Goal: Task Accomplishment & Management: Complete application form

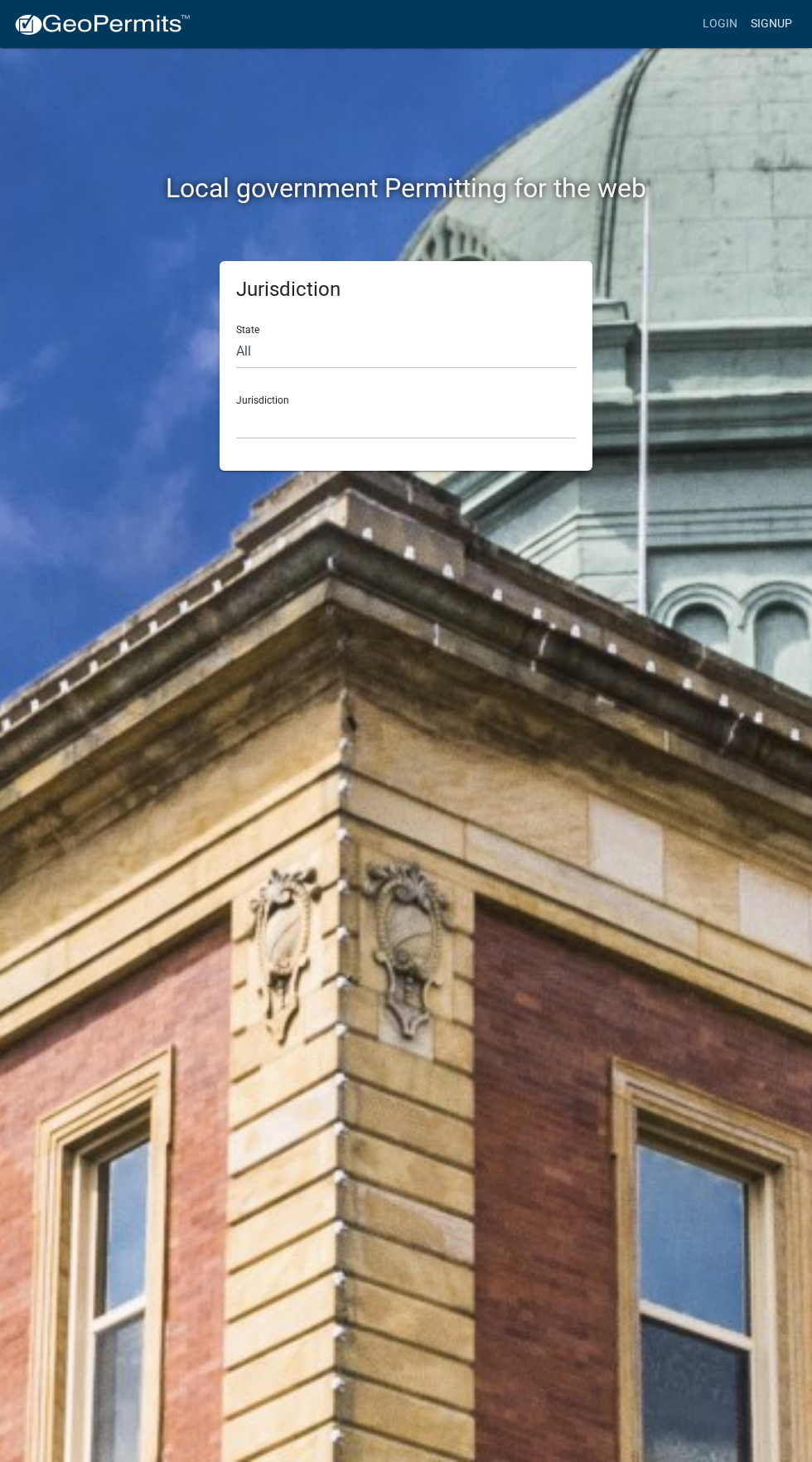
click at [766, 23] on link "Signup" at bounding box center [771, 24] width 55 height 32
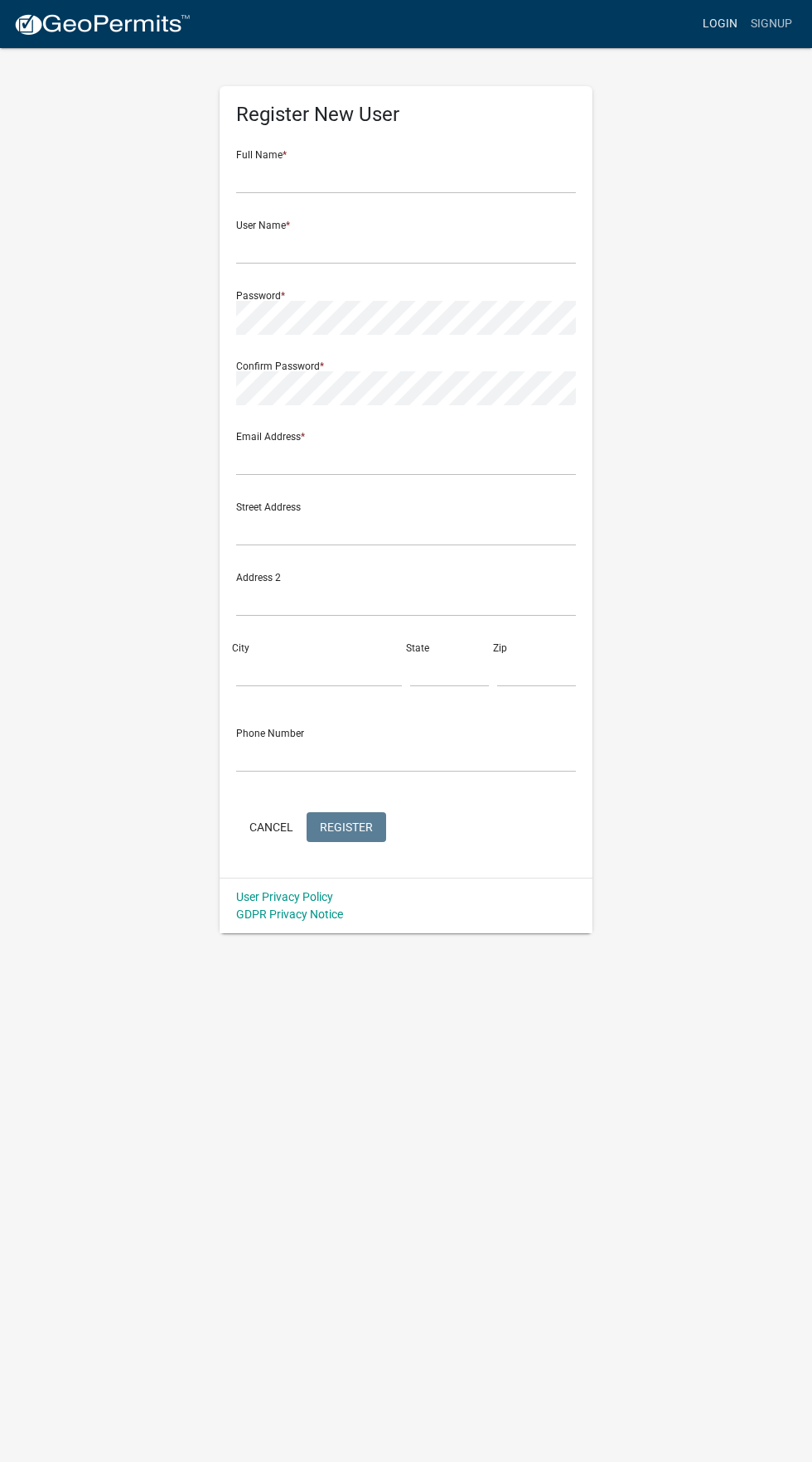
click at [720, 23] on link "Login" at bounding box center [719, 24] width 48 height 32
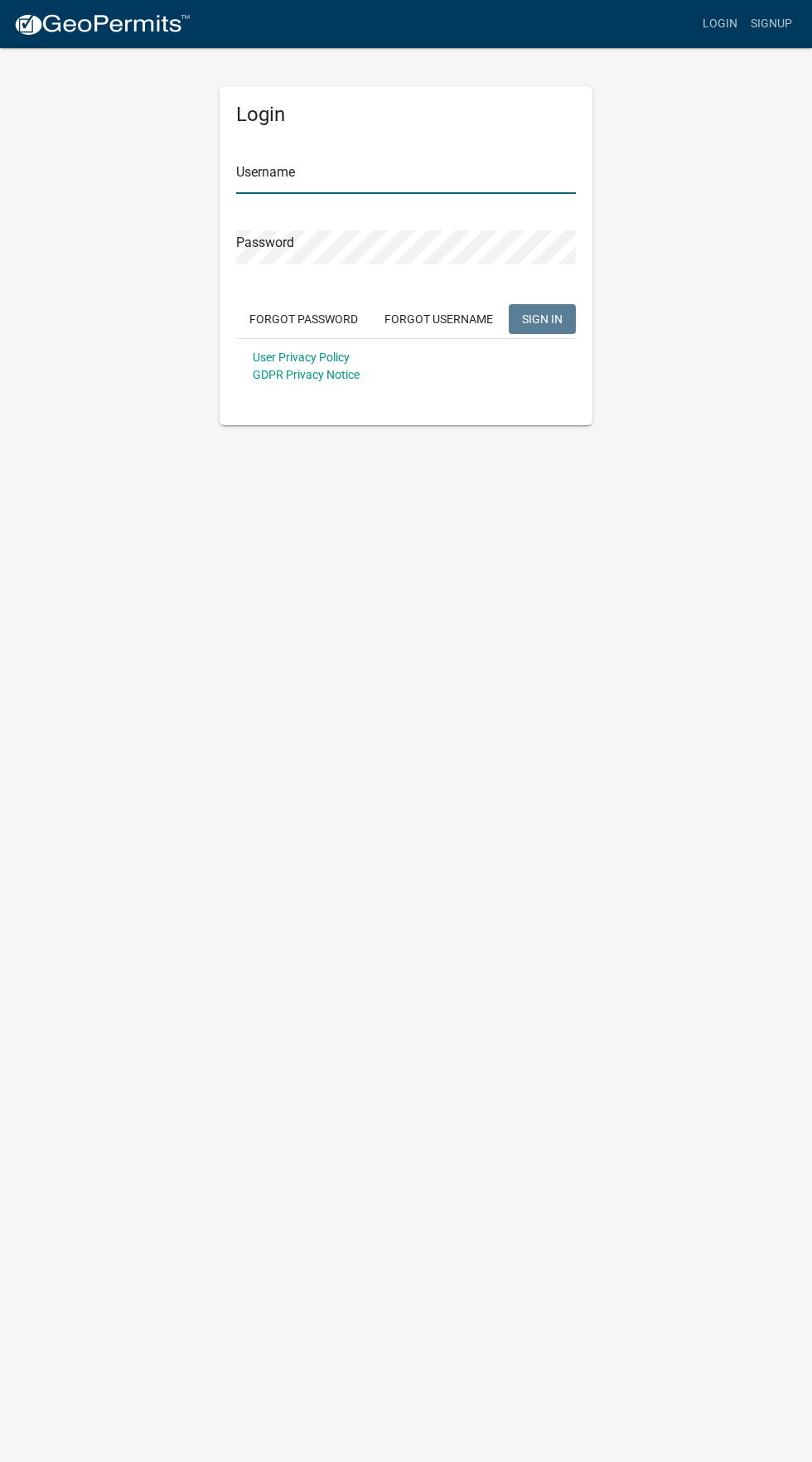
click at [274, 192] on input "Username" at bounding box center [406, 177] width 339 height 34
click at [268, 171] on input "Username" at bounding box center [406, 177] width 339 height 34
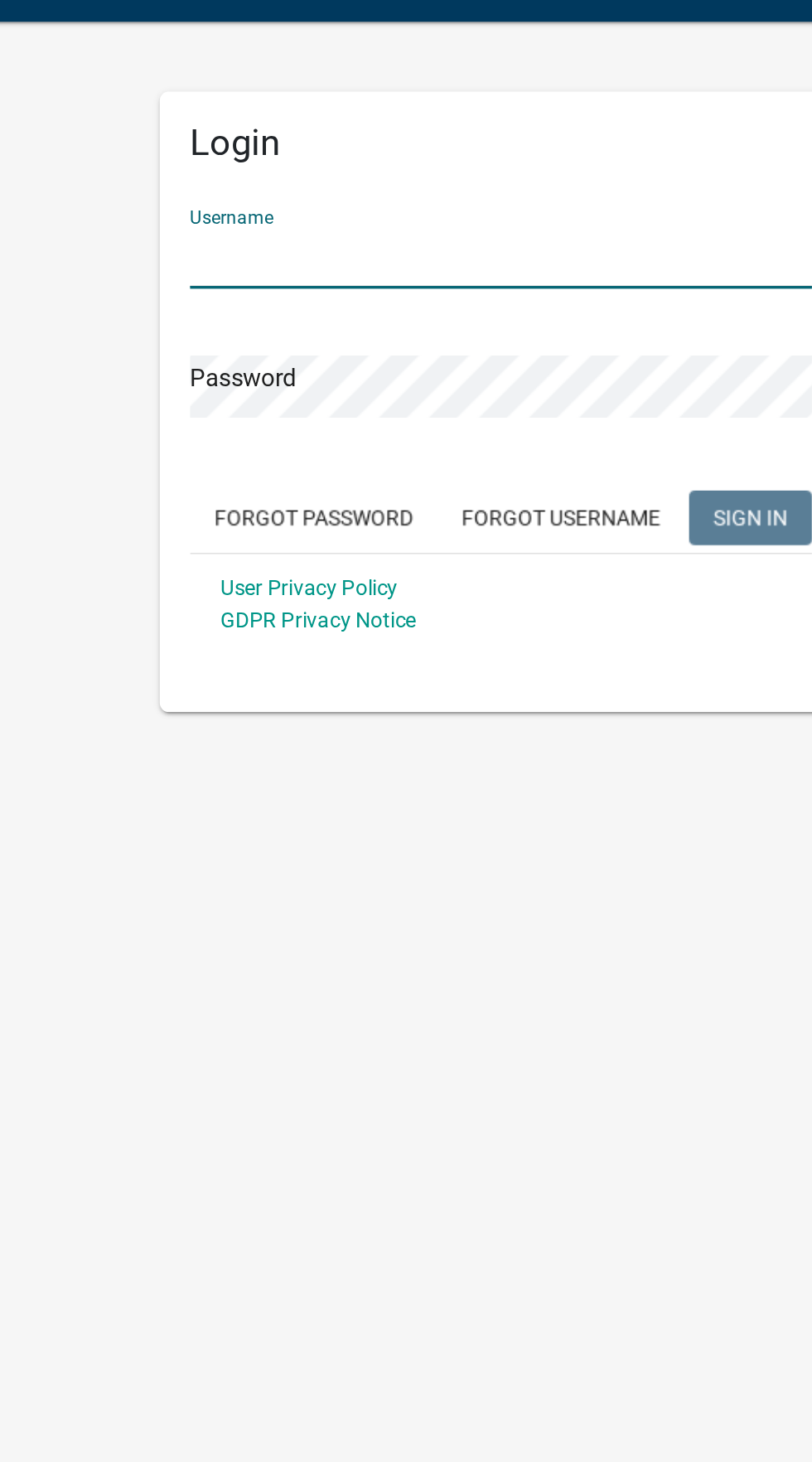
type input "[DEMOGRAPHIC_DATA]"
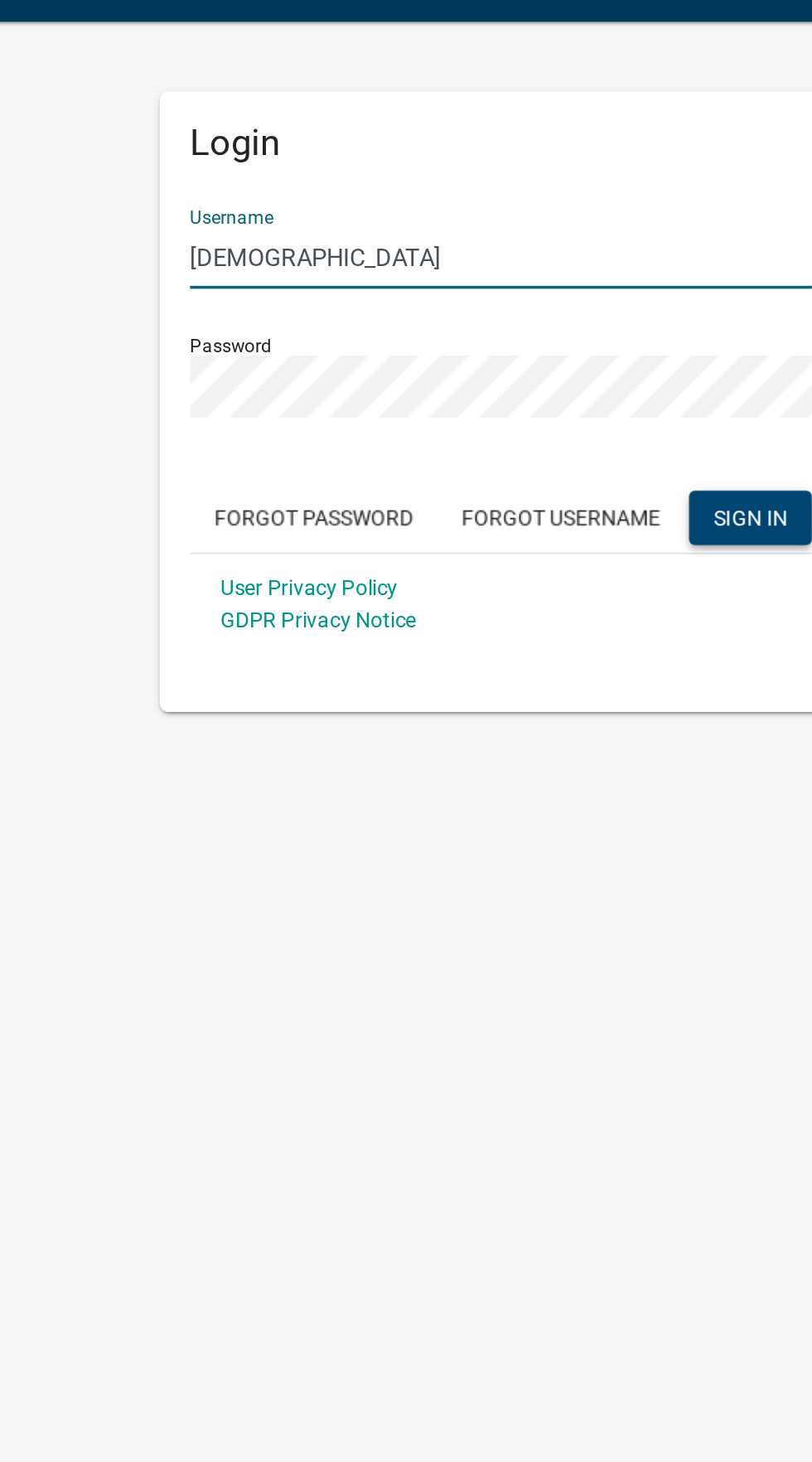
click at [528, 315] on span "SIGN IN" at bounding box center [541, 318] width 40 height 13
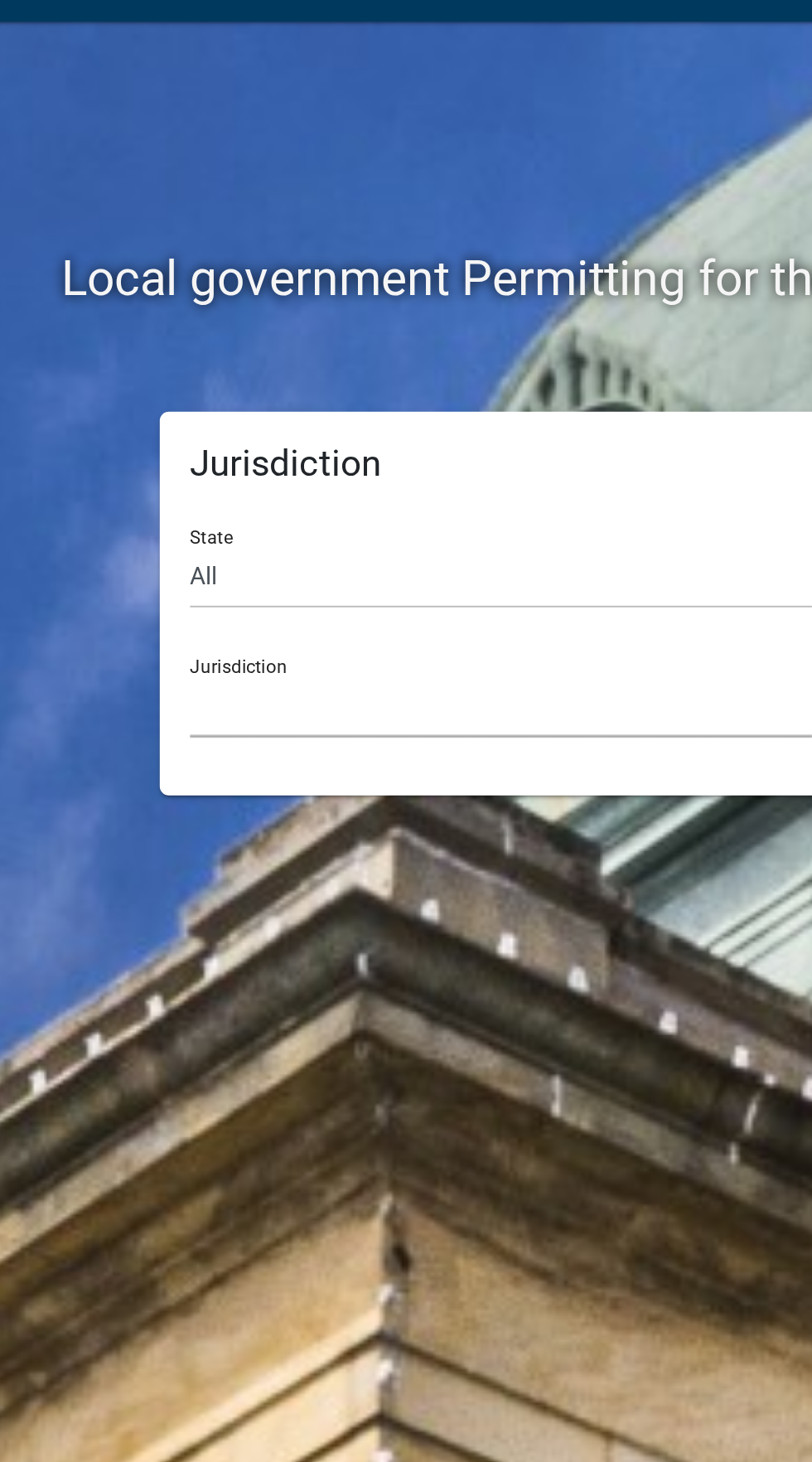
click at [357, 412] on select "Custer County, Colorado City of Bainbridge, Georgia Cook County, Georgia Crawfo…" at bounding box center [406, 422] width 339 height 34
click at [283, 408] on select "Custer County, Colorado City of Bainbridge, Georgia Cook County, Georgia Crawfo…" at bounding box center [406, 422] width 339 height 34
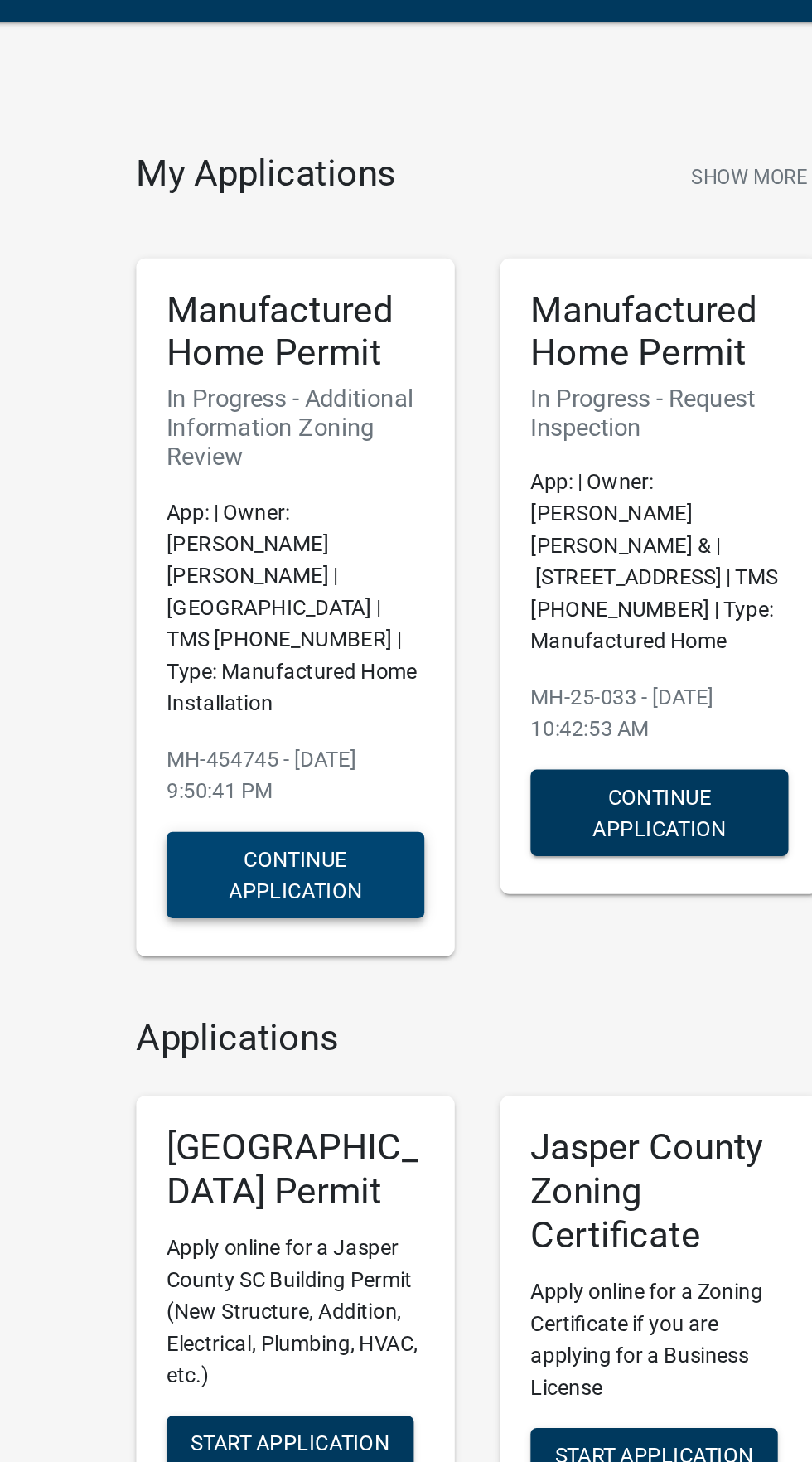
click at [189, 491] on button "Continue Application" at bounding box center [207, 514] width 141 height 48
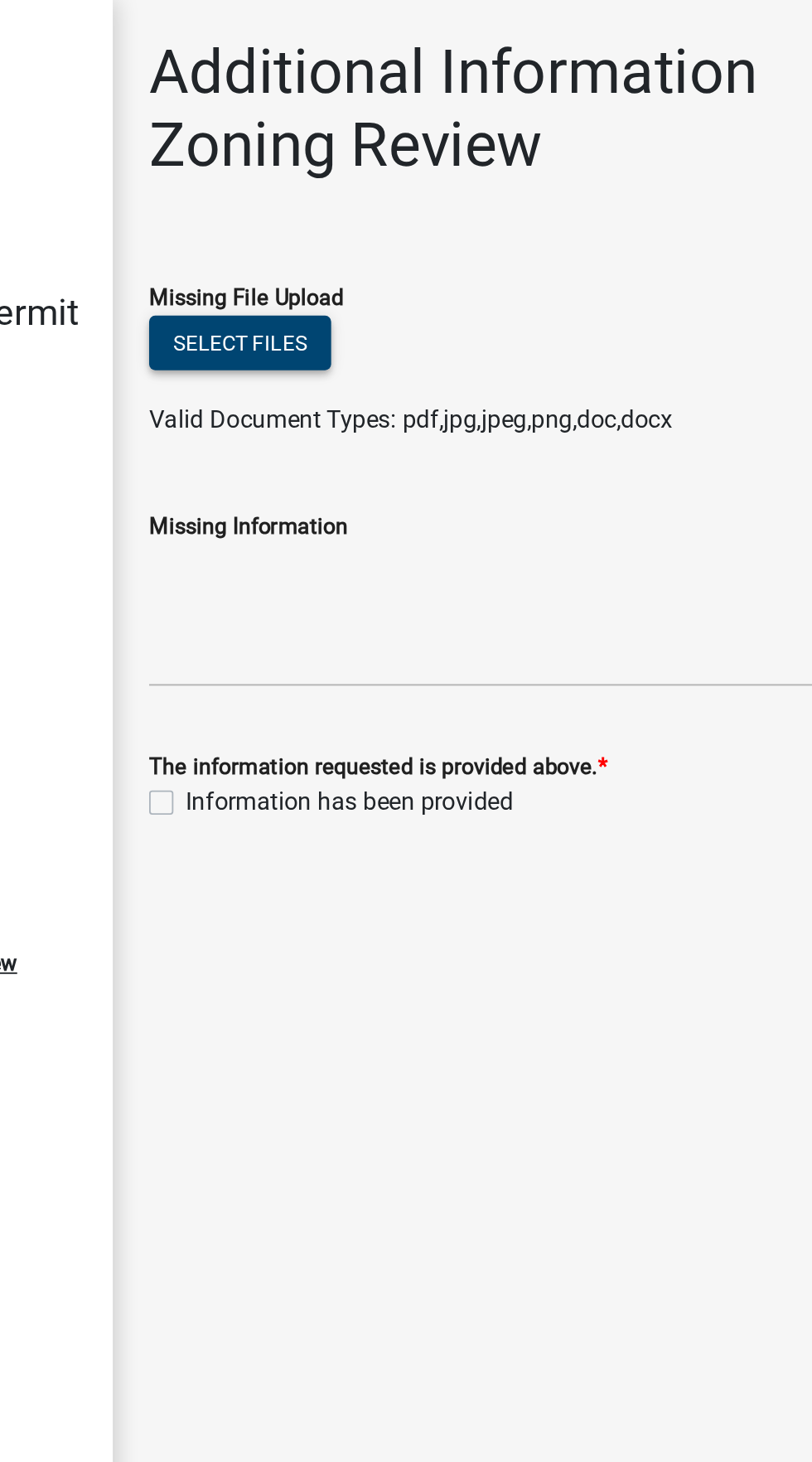
click at [372, 186] on button "Select files" at bounding box center [367, 187] width 99 height 30
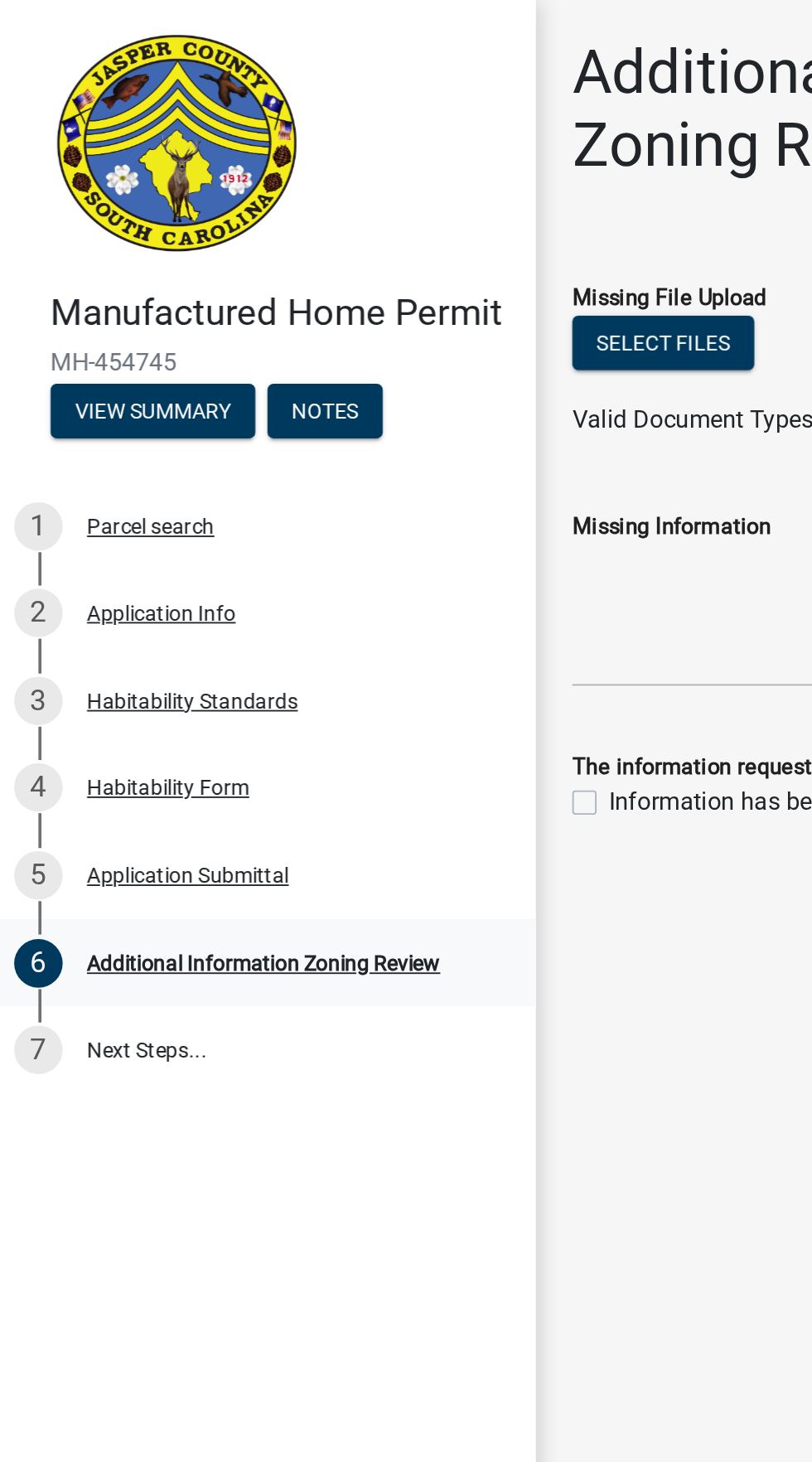
click at [206, 518] on div "6 Additional Information Zoning Review" at bounding box center [142, 526] width 259 height 26
click at [223, 534] on div "6 Additional Information Zoning Review" at bounding box center [142, 526] width 259 height 26
click at [211, 527] on div "Additional Information Zoning Review" at bounding box center [150, 526] width 193 height 11
click at [194, 535] on div "6 Additional Information Zoning Review" at bounding box center [142, 526] width 259 height 26
click at [186, 525] on div "Additional Information Zoning Review" at bounding box center [150, 526] width 193 height 11
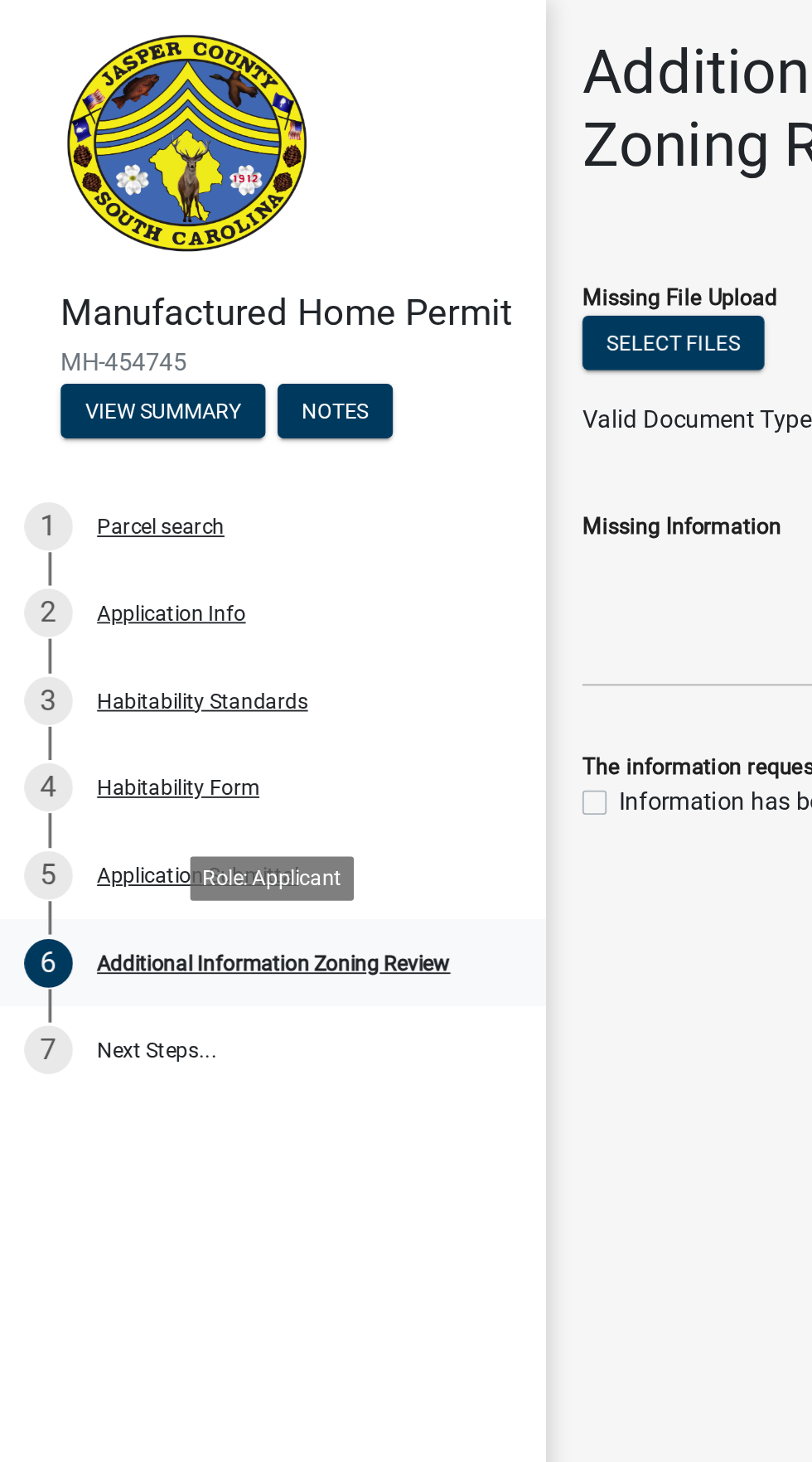
click at [215, 533] on div "6 Additional Information Zoning Review" at bounding box center [142, 526] width 259 height 26
click at [207, 525] on div "Additional Information Zoning Review" at bounding box center [150, 526] width 193 height 11
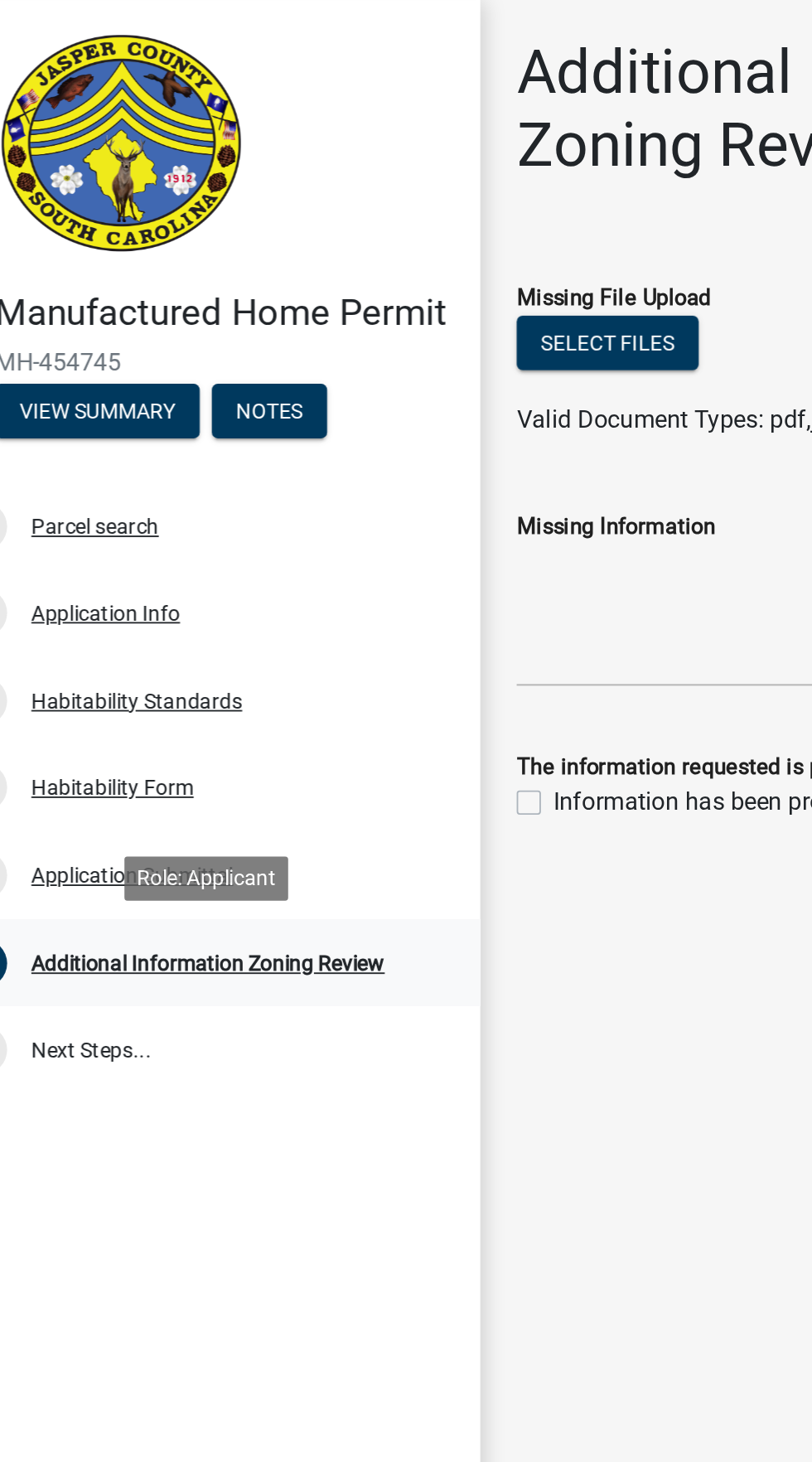
click at [232, 525] on div "Additional Information Zoning Review" at bounding box center [150, 526] width 193 height 11
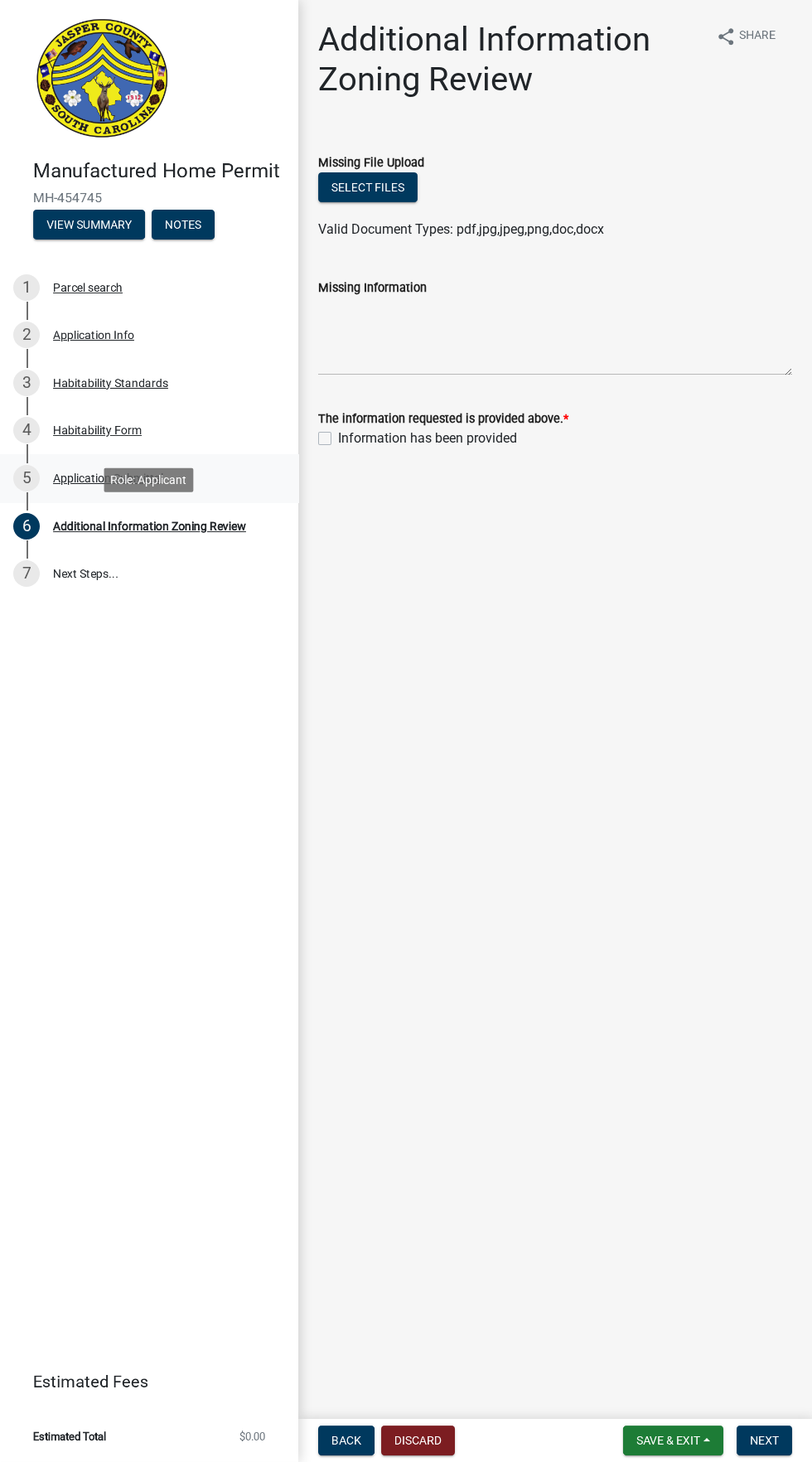
click at [222, 475] on div "5 Application Submittal" at bounding box center [142, 478] width 259 height 26
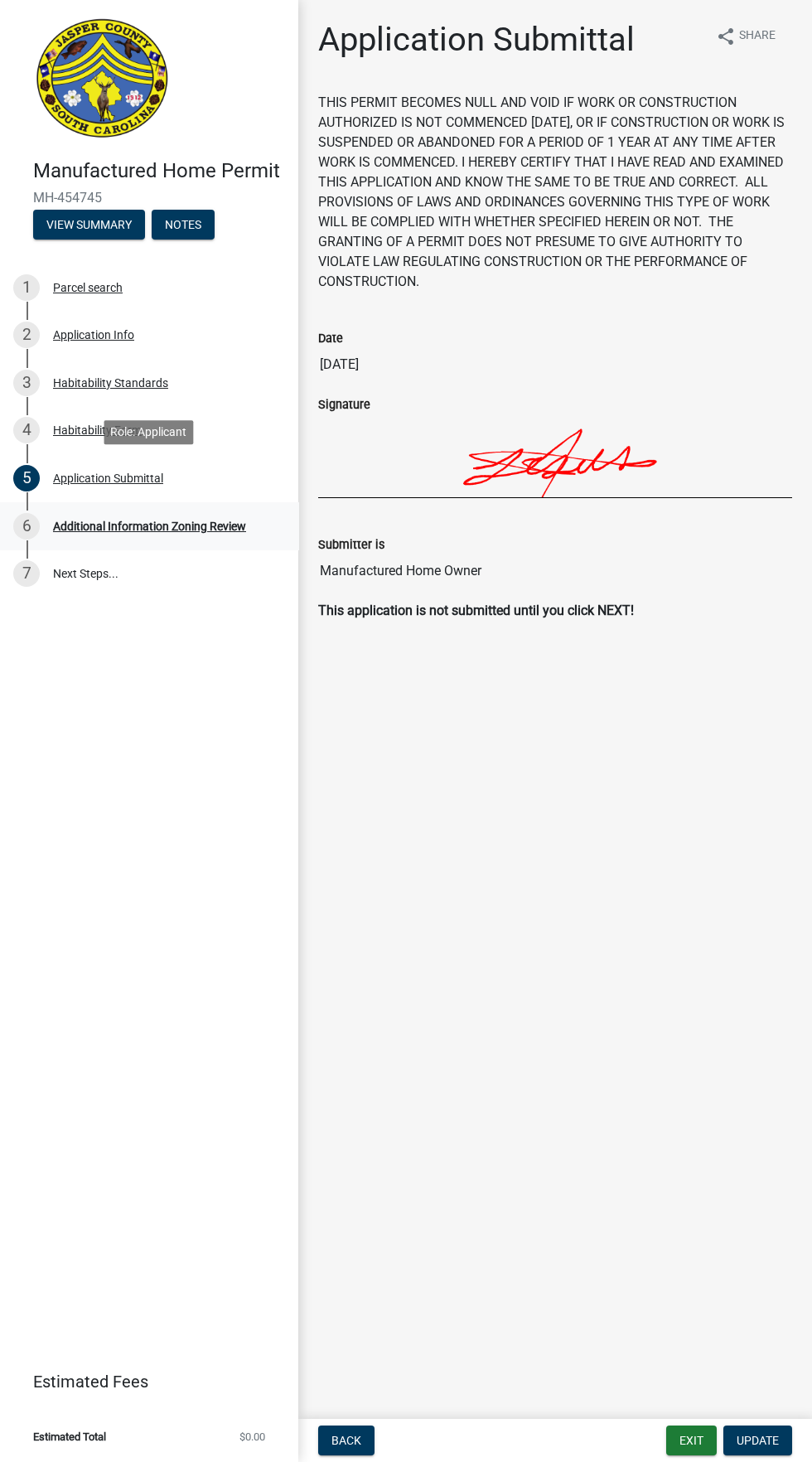
click at [219, 524] on div "Additional Information Zoning Review" at bounding box center [150, 526] width 193 height 11
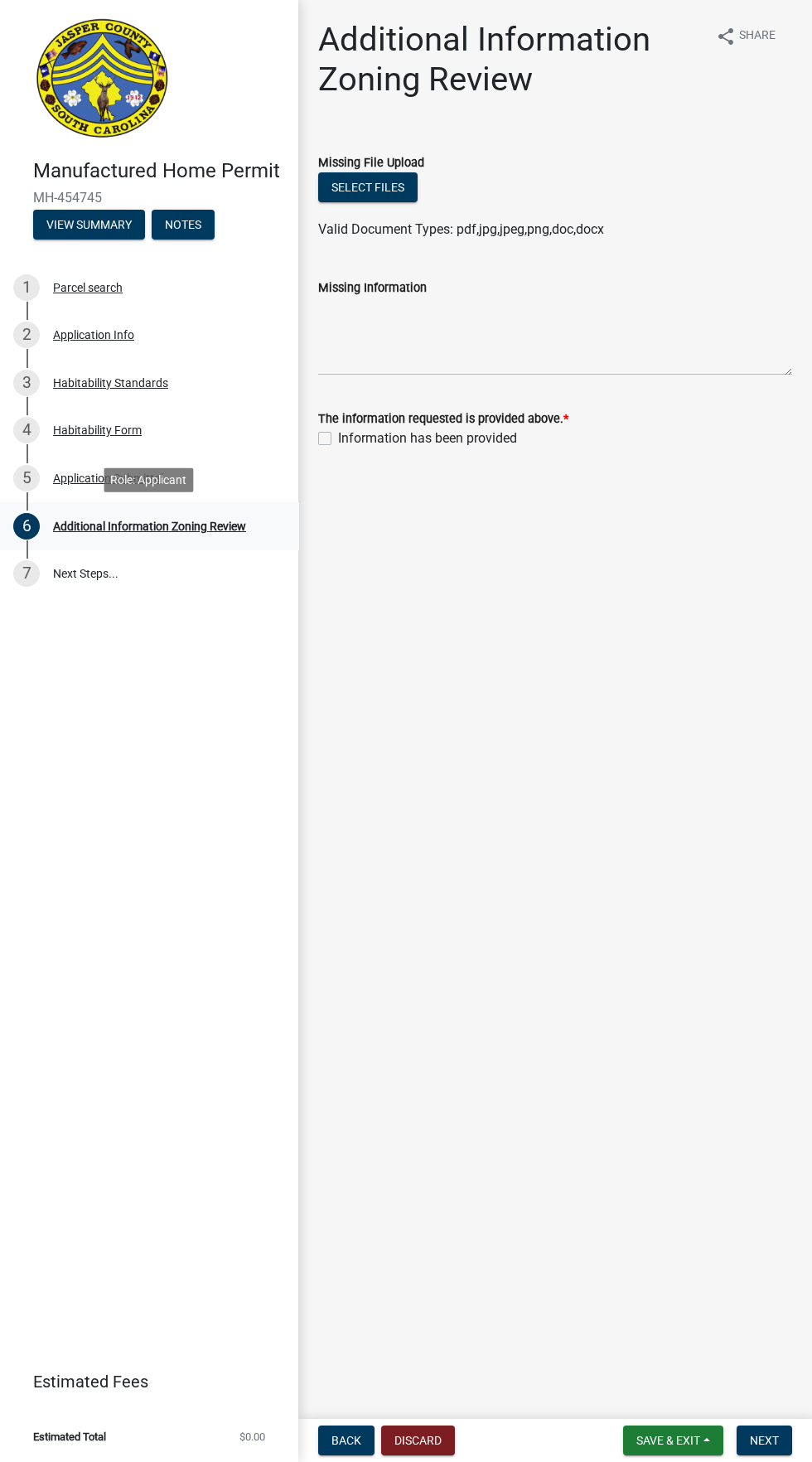
click at [154, 550] on link "6 Additional Information Zoning Review" at bounding box center [149, 525] width 298 height 48
click at [221, 525] on div "Additional Information Zoning Review" at bounding box center [150, 526] width 193 height 11
click at [173, 324] on div "2 Application Info" at bounding box center [142, 335] width 259 height 26
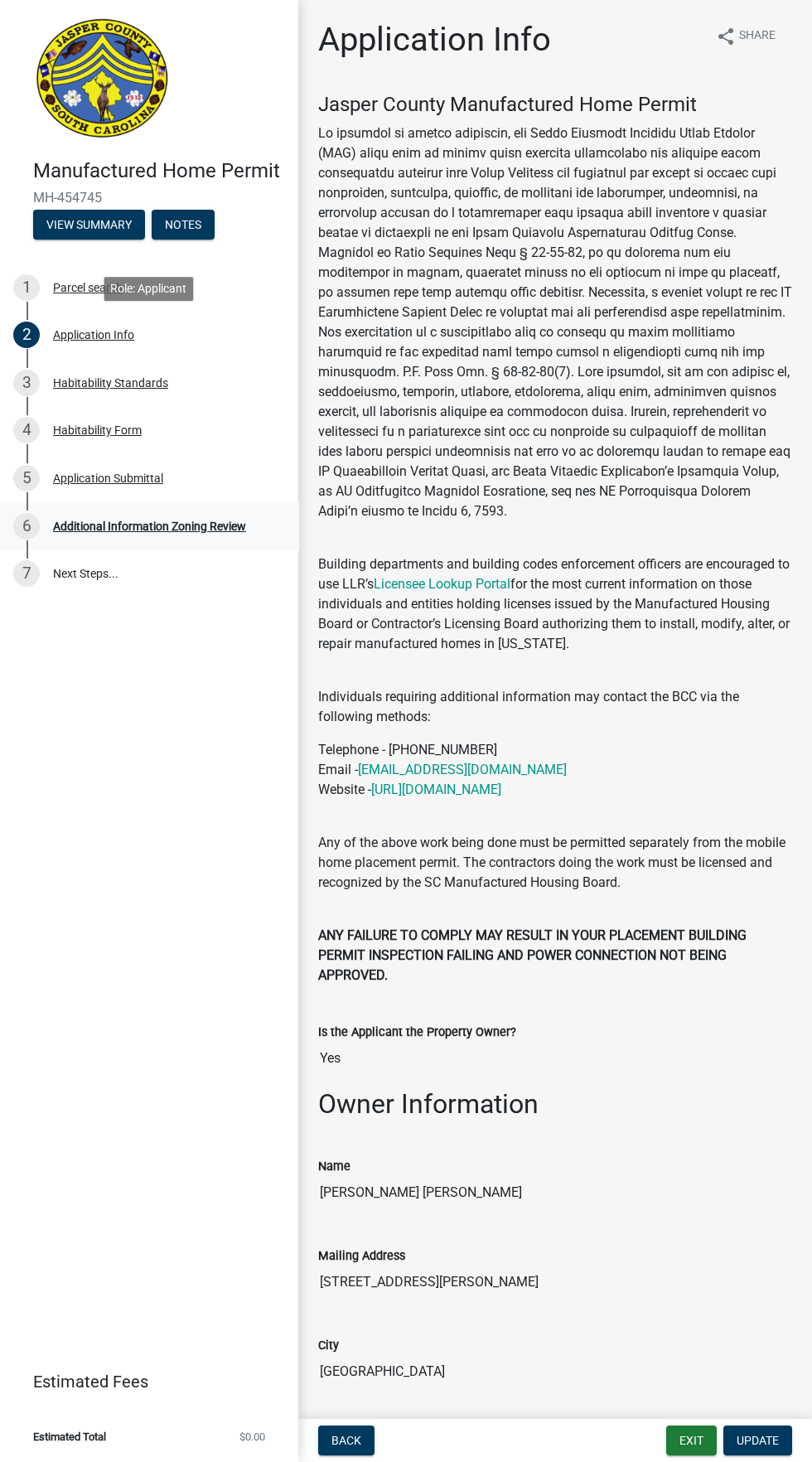
click at [211, 535] on div "6 Additional Information Zoning Review" at bounding box center [142, 526] width 259 height 26
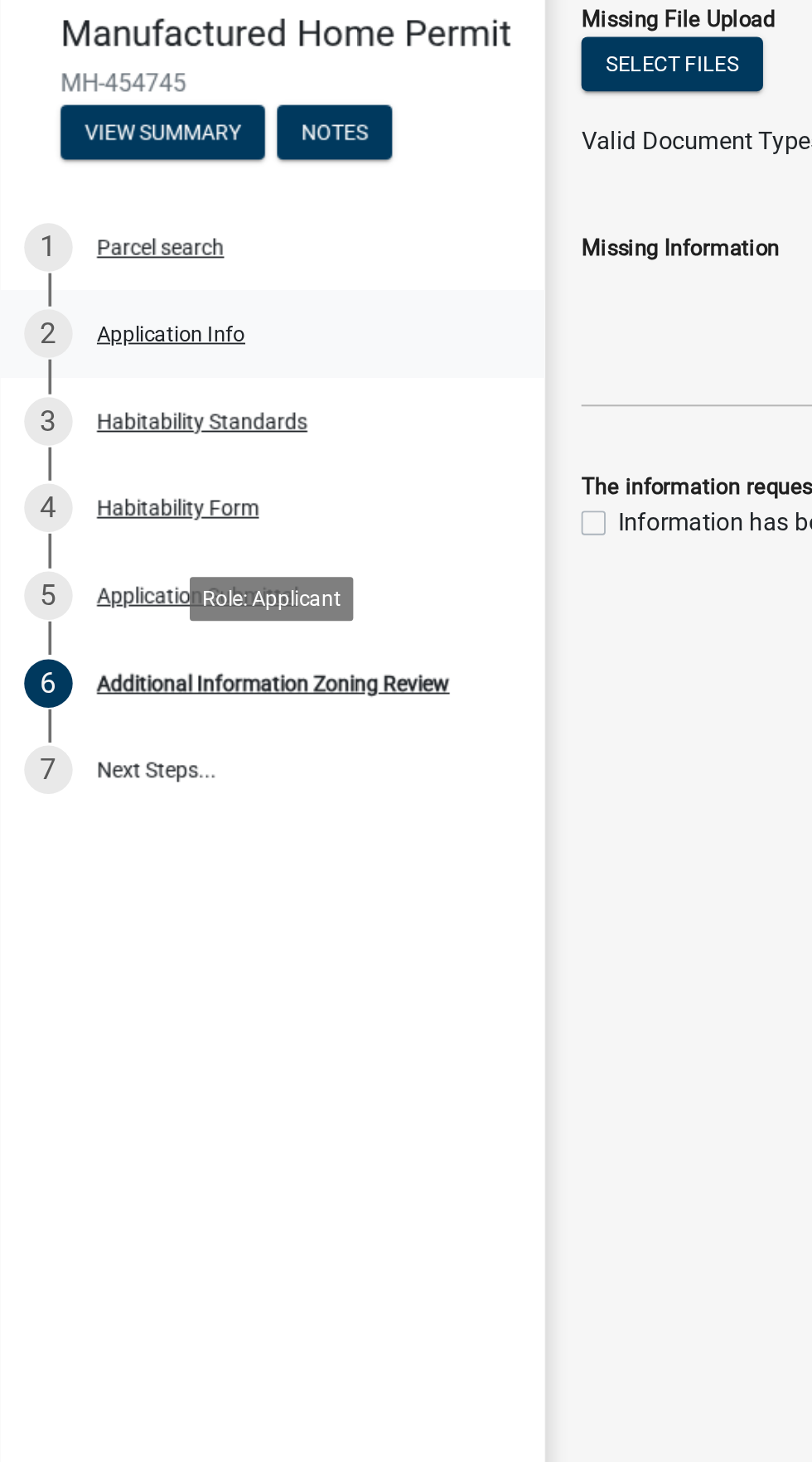
click at [127, 332] on div "Application Info" at bounding box center [93, 335] width 81 height 11
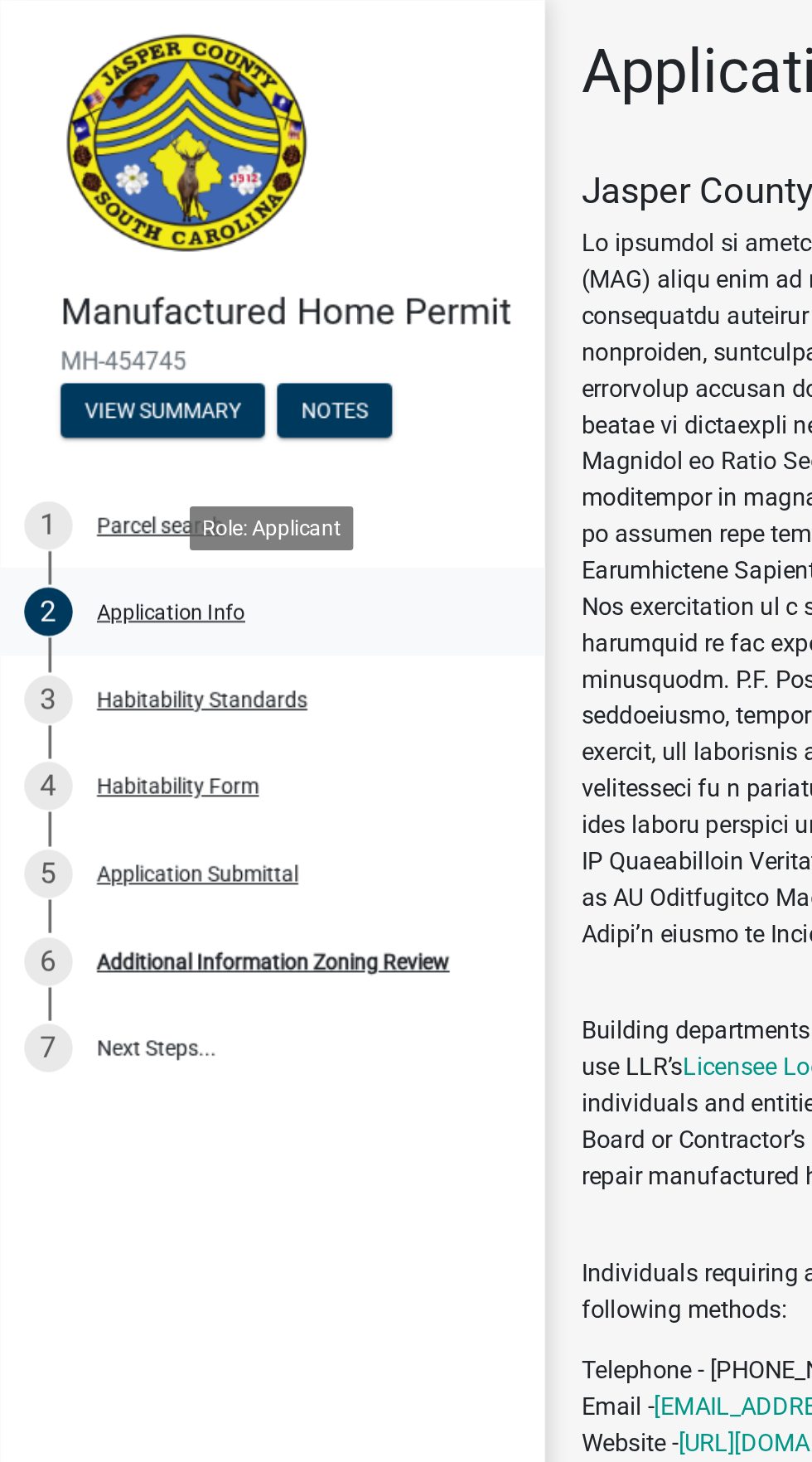
click at [119, 353] on link "2 Application Info" at bounding box center [149, 334] width 298 height 48
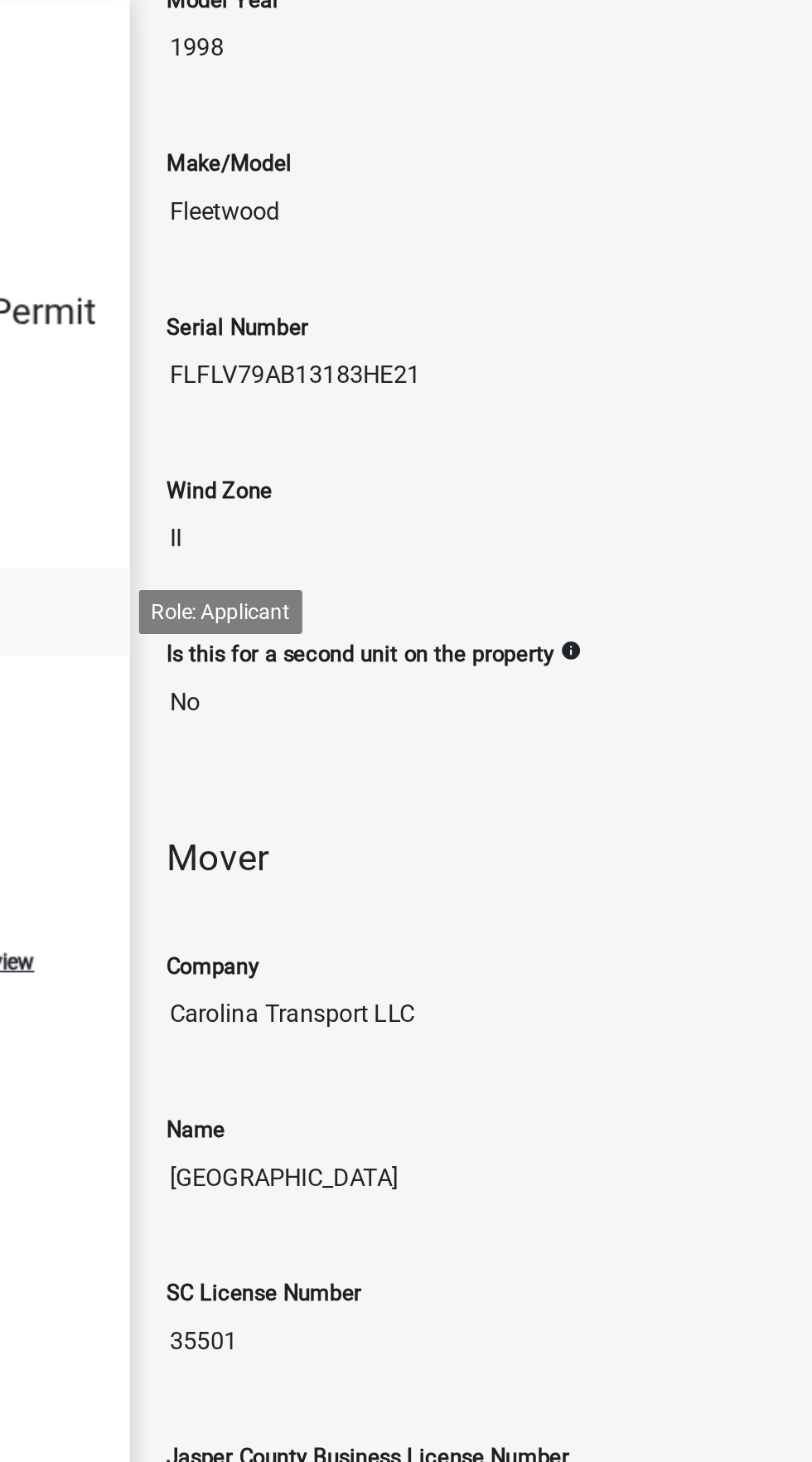
scroll to position [3300, 0]
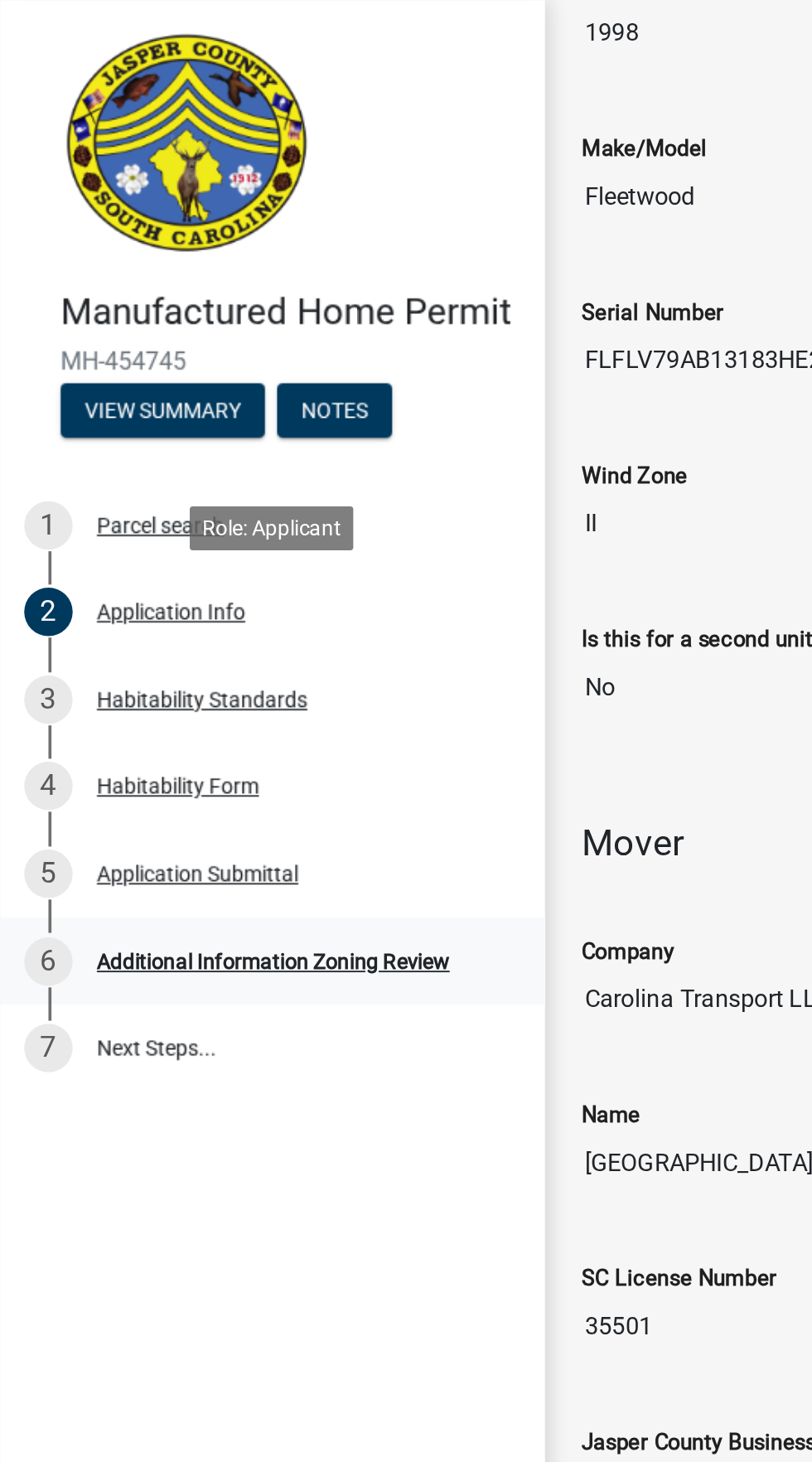
click at [180, 530] on div "Additional Information Zoning Review" at bounding box center [150, 526] width 193 height 11
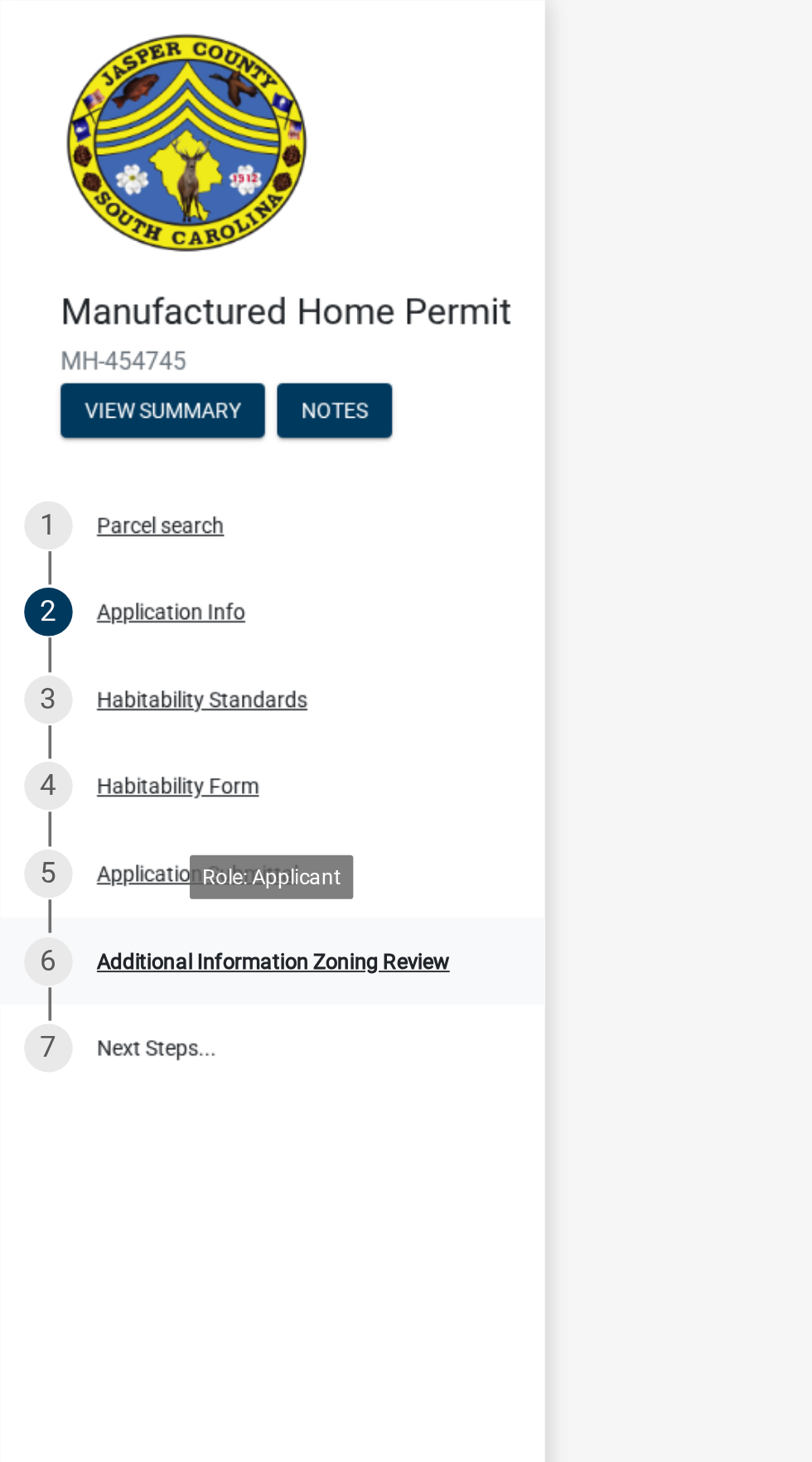
scroll to position [0, 0]
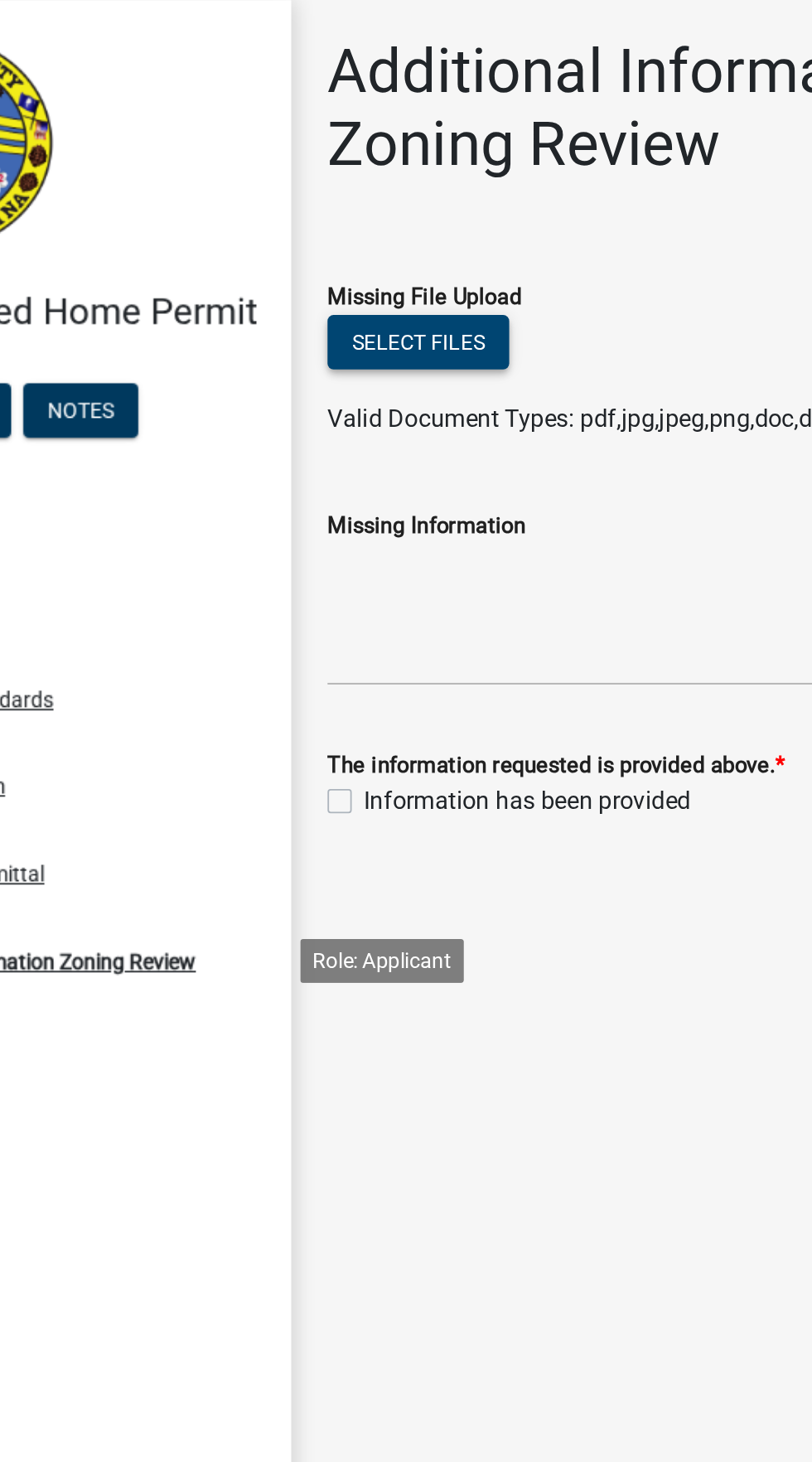
click at [379, 186] on button "Select files" at bounding box center [367, 187] width 99 height 30
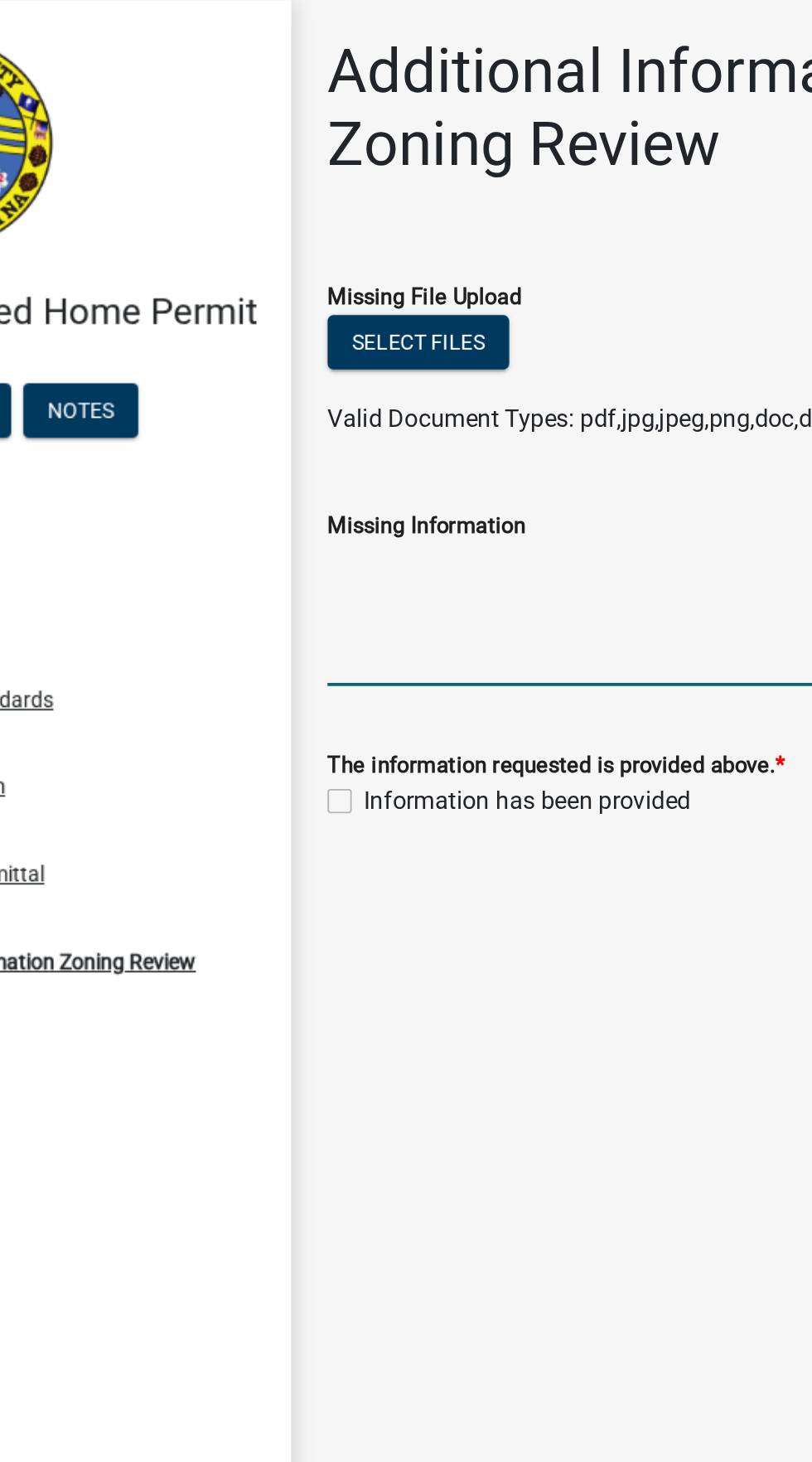
click at [462, 351] on textarea "Missing Information" at bounding box center [554, 336] width 474 height 78
type textarea "W"
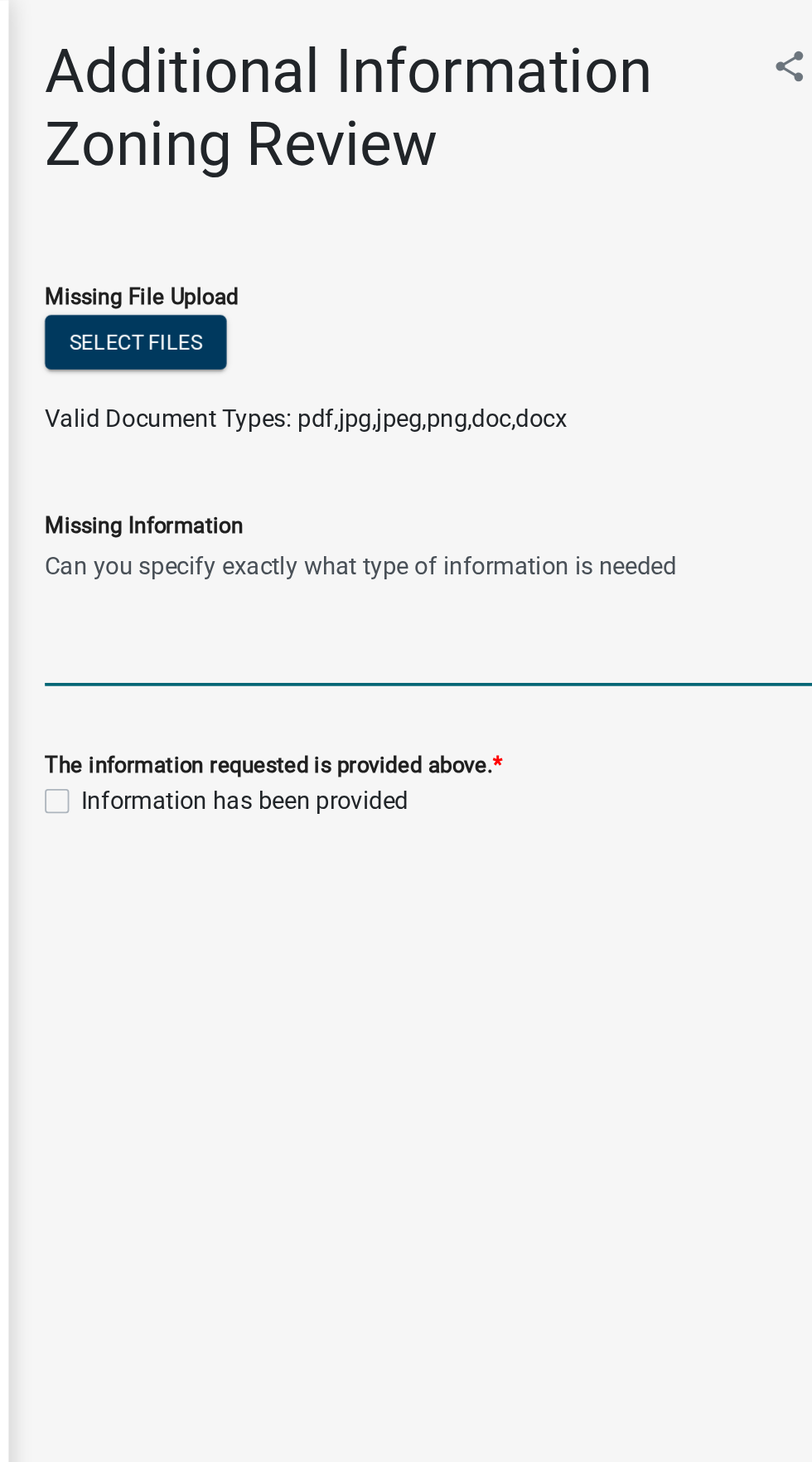
click at [705, 313] on textarea "Can you specify exactly what type of information is needed" at bounding box center [554, 336] width 474 height 78
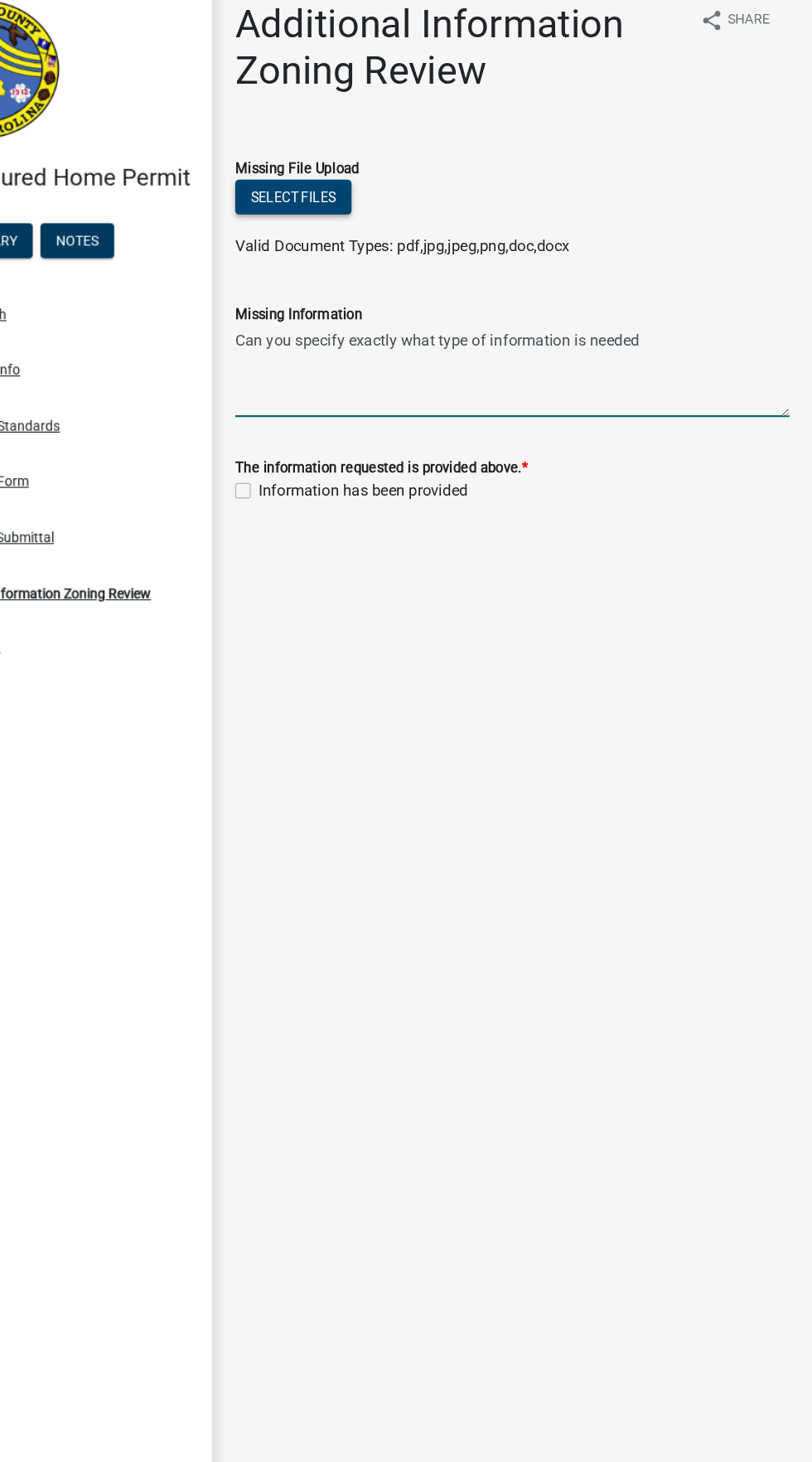
type textarea "Can you specify exactly what type of information is needed"
click at [376, 192] on button "Select files" at bounding box center [367, 187] width 99 height 30
click at [387, 189] on button "Select files" at bounding box center [367, 187] width 99 height 30
click at [384, 187] on button "Select files" at bounding box center [367, 187] width 99 height 30
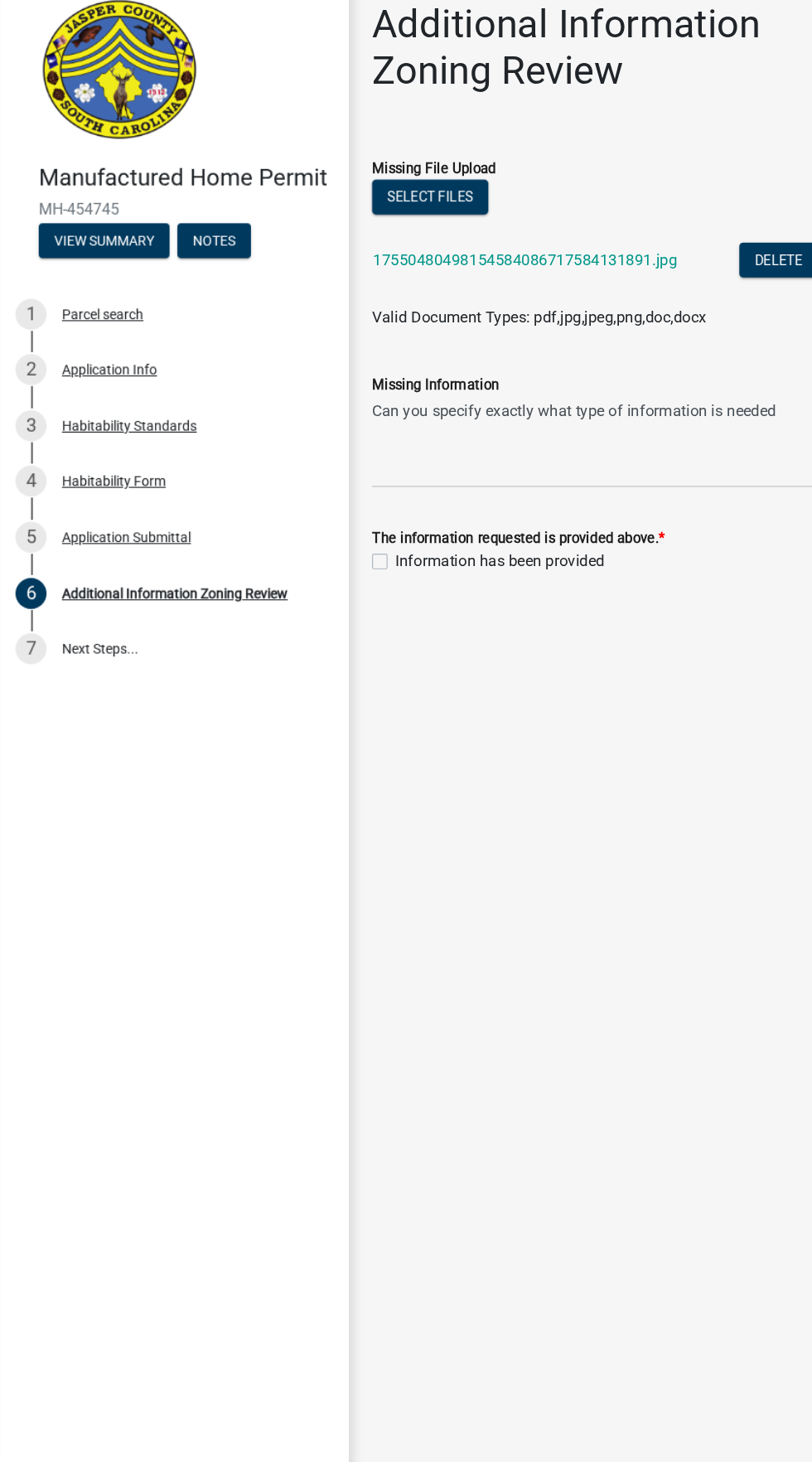
click at [338, 494] on label "Information has been provided" at bounding box center [427, 498] width 178 height 20
click at [338, 494] on input "Information has been provided" at bounding box center [344, 494] width 11 height 11
checkbox input "true"
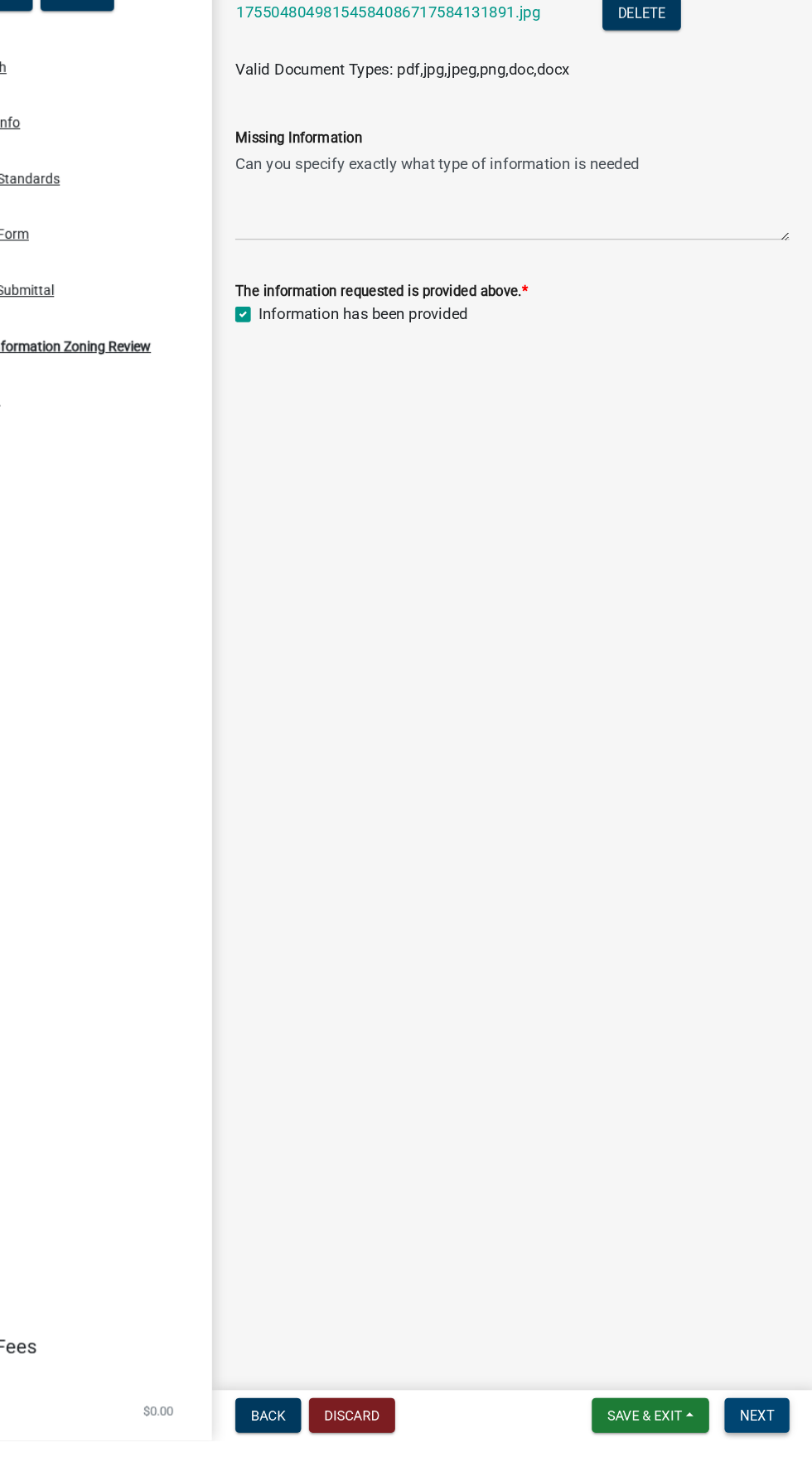
click at [773, 1447] on span "Next" at bounding box center [763, 1440] width 29 height 13
